Goal: Task Accomplishment & Management: Manage account settings

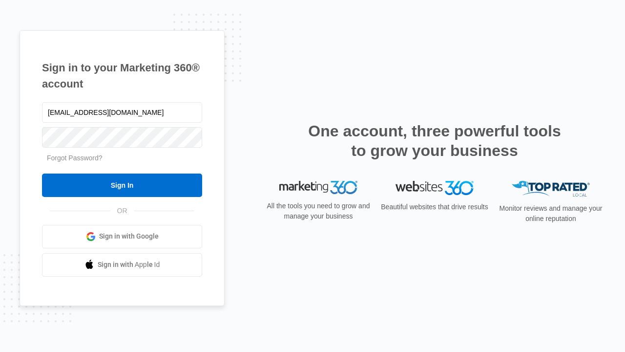
type input "dankie614@gmail.com"
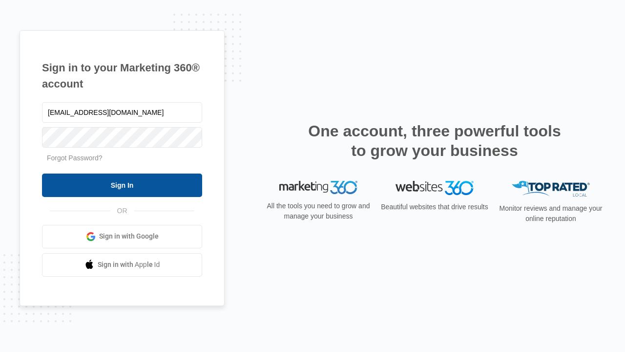
click at [122, 185] on input "Sign In" at bounding box center [122, 184] width 160 height 23
